Goal: Check status: Check status

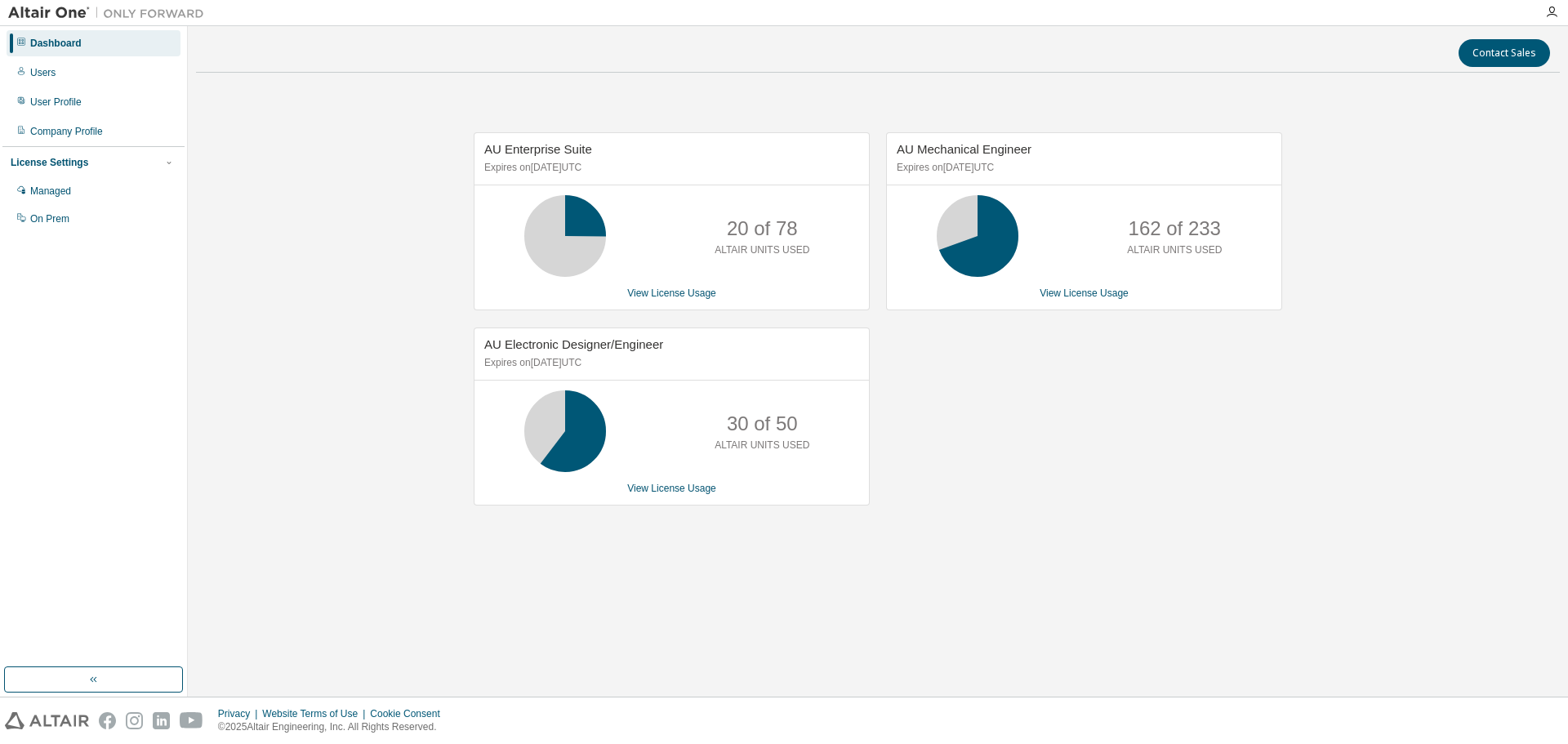
click at [936, 503] on div "AU Mechanical Engineer Expires on [DATE] UTC 162 of 233 ALTAIR UNITS USED View …" at bounding box center [1075, 327] width 412 height 390
